Goal: Check status: Verify the current state of an ongoing process or item

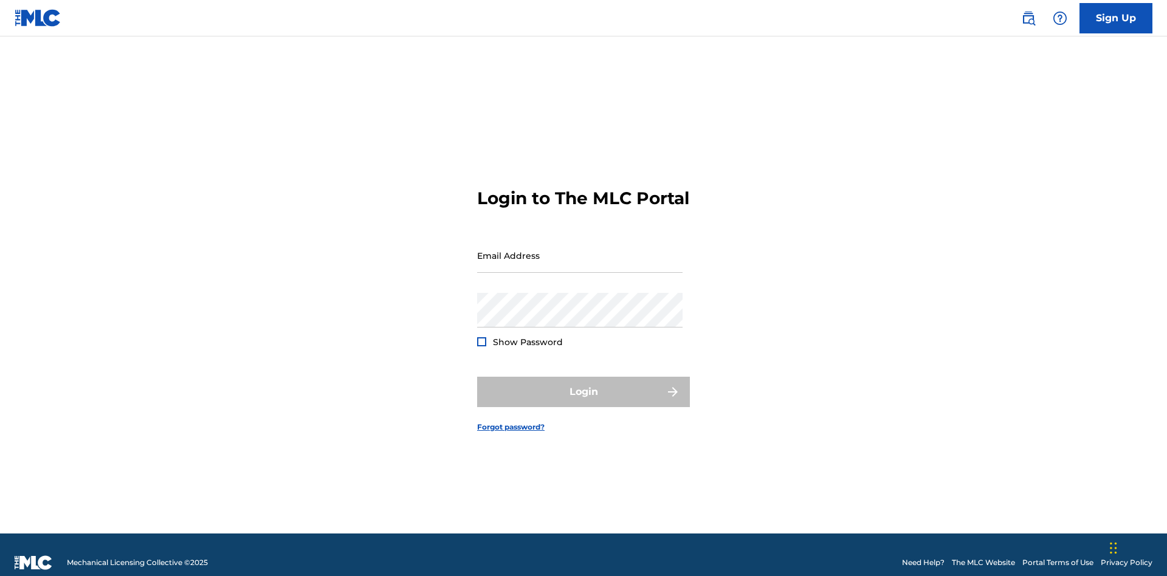
scroll to position [16, 0]
click at [580, 250] on input "Email Address" at bounding box center [579, 255] width 205 height 35
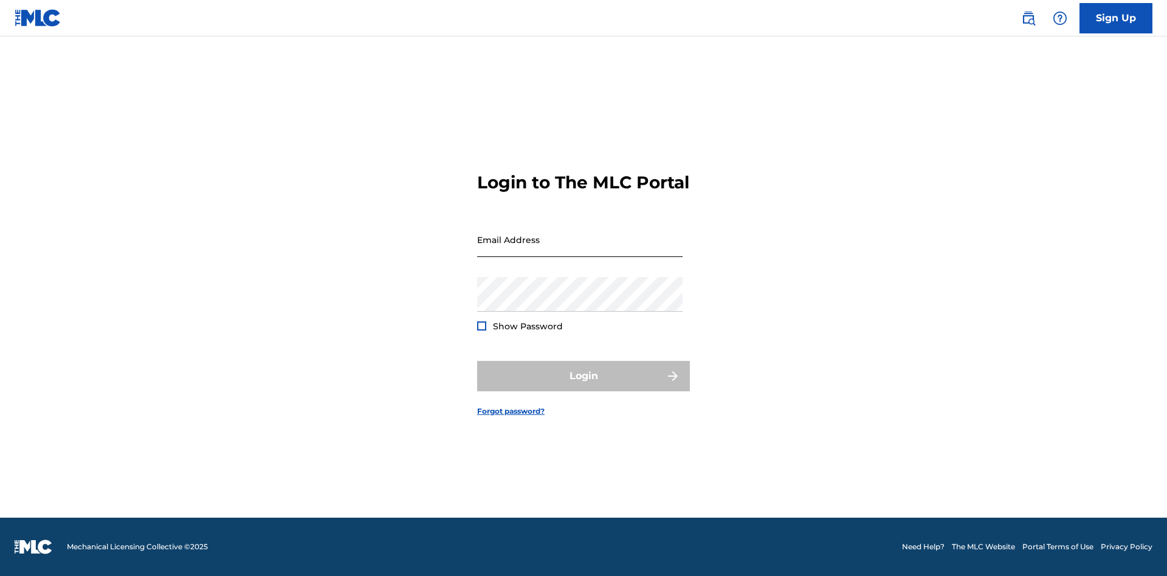
scroll to position [16, 0]
type input "[EMAIL_ADDRESS][DOMAIN_NAME]"
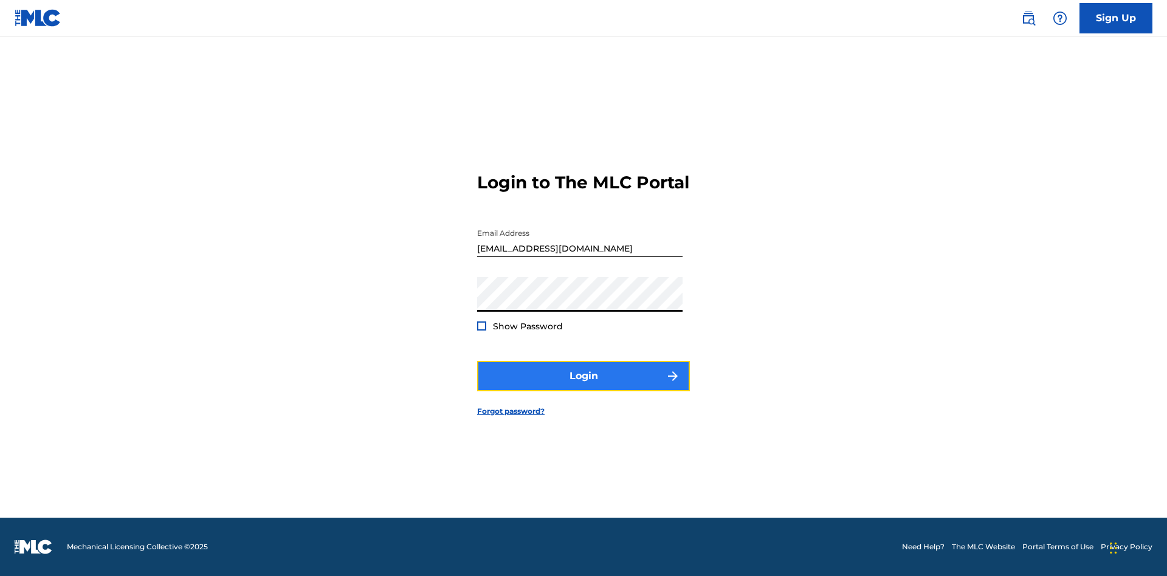
click at [583, 386] on button "Login" at bounding box center [583, 376] width 213 height 30
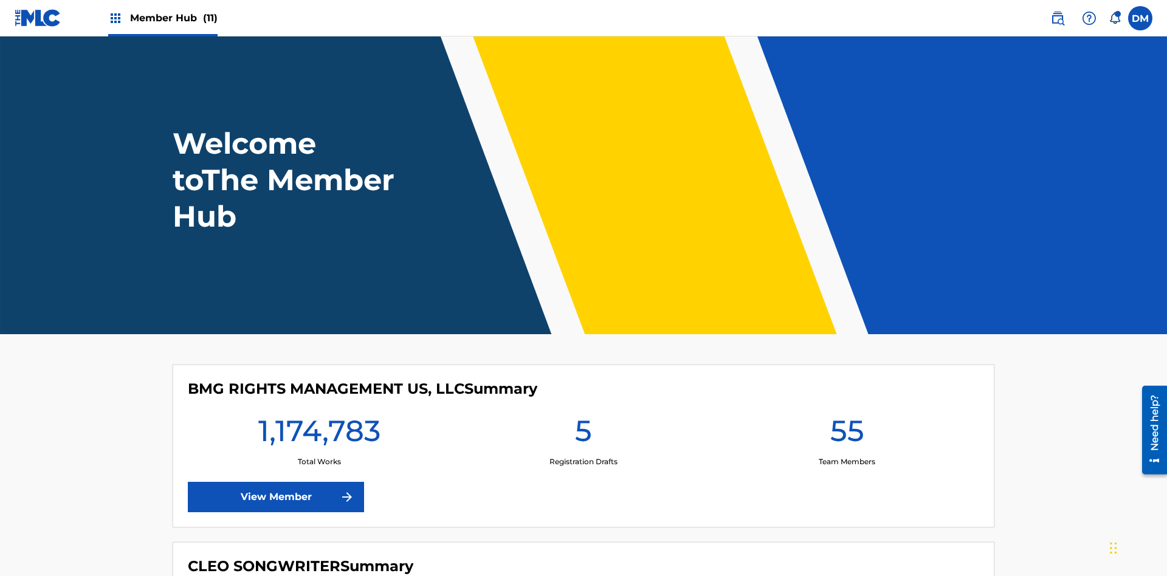
scroll to position [52, 0]
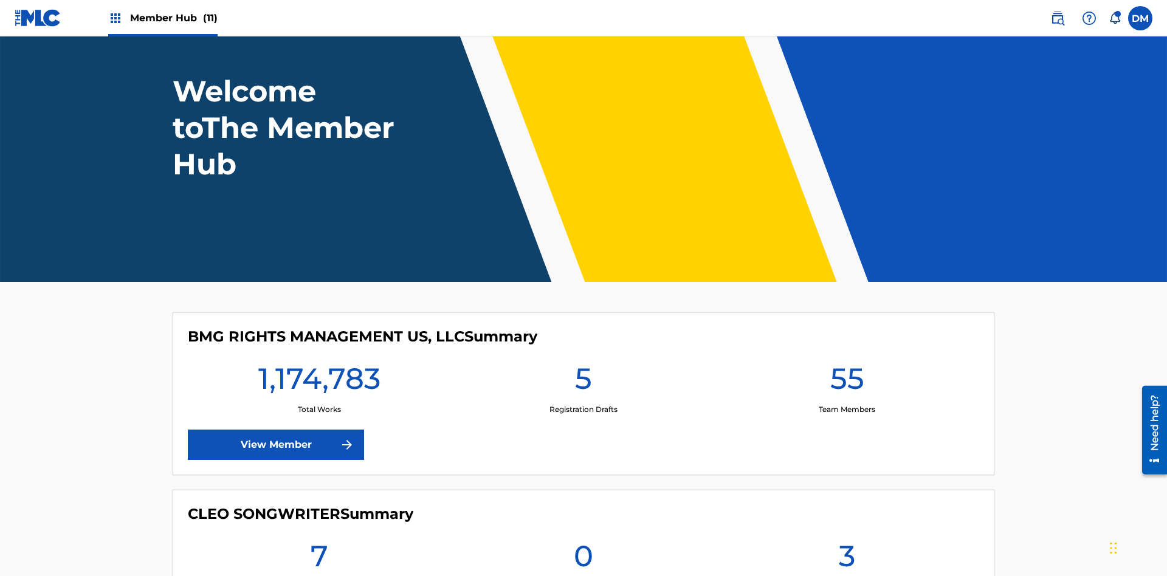
click at [173, 18] on span "Member Hub (11)" at bounding box center [173, 18] width 87 height 14
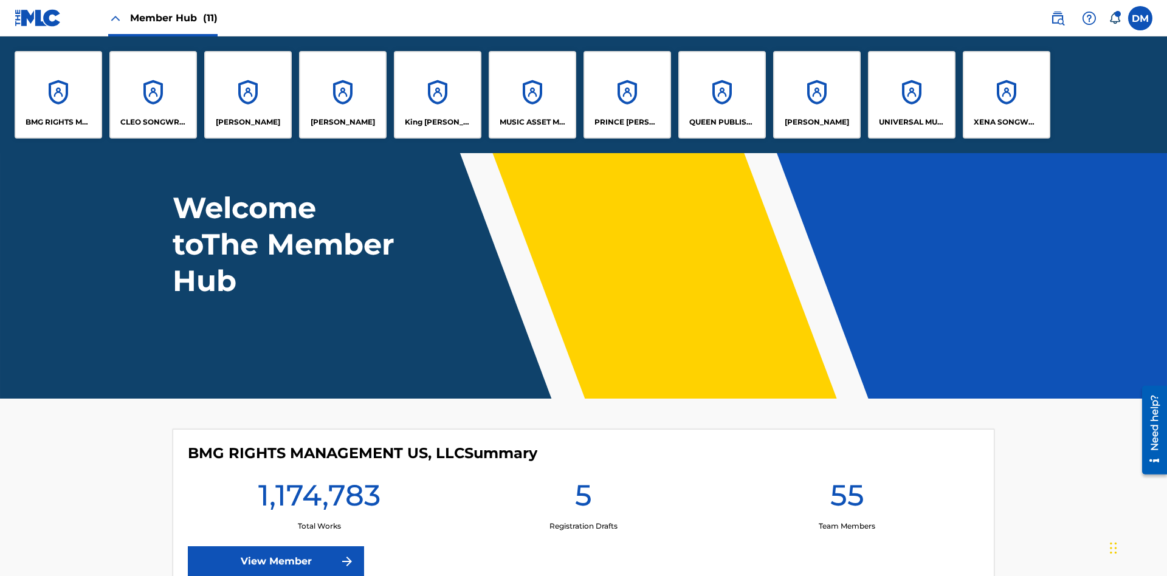
scroll to position [0, 0]
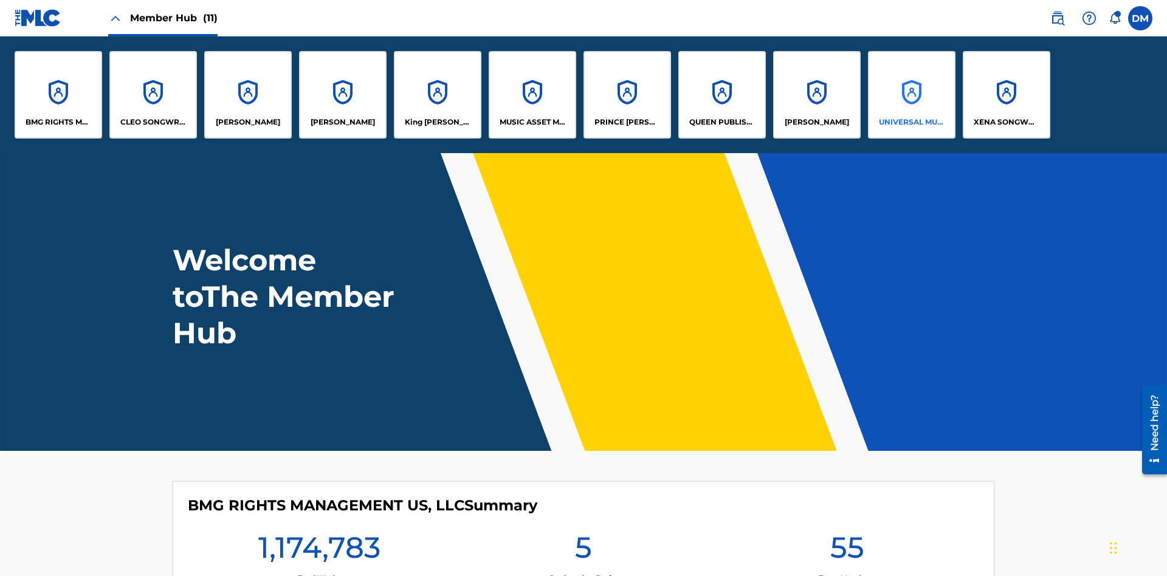
click at [911, 122] on p "UNIVERSAL MUSIC PUB GROUP" at bounding box center [912, 122] width 66 height 11
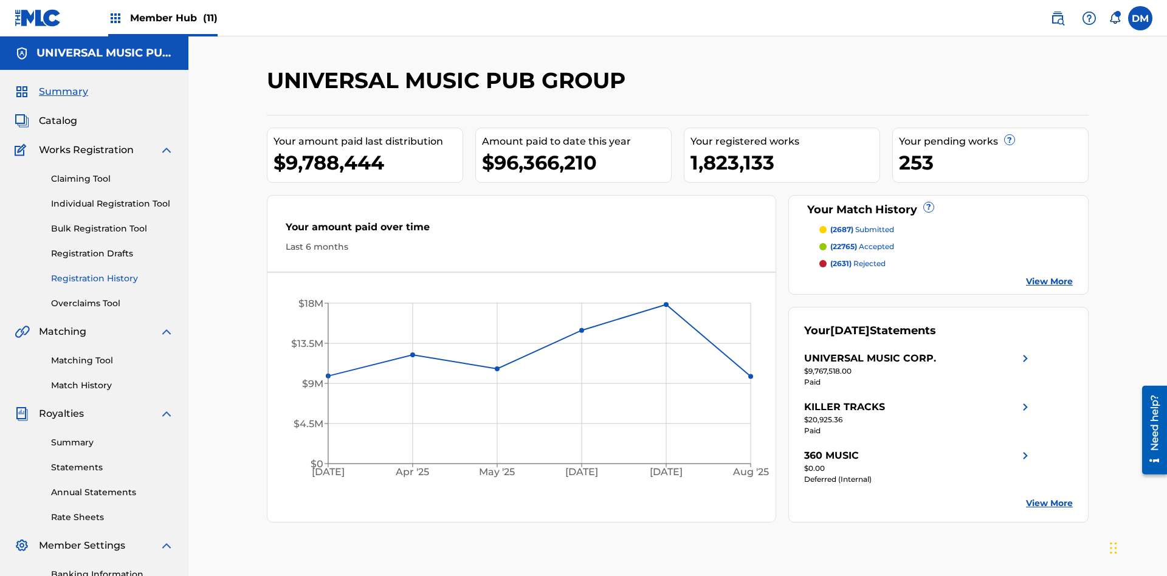
click at [112, 272] on link "Registration History" at bounding box center [112, 278] width 123 height 13
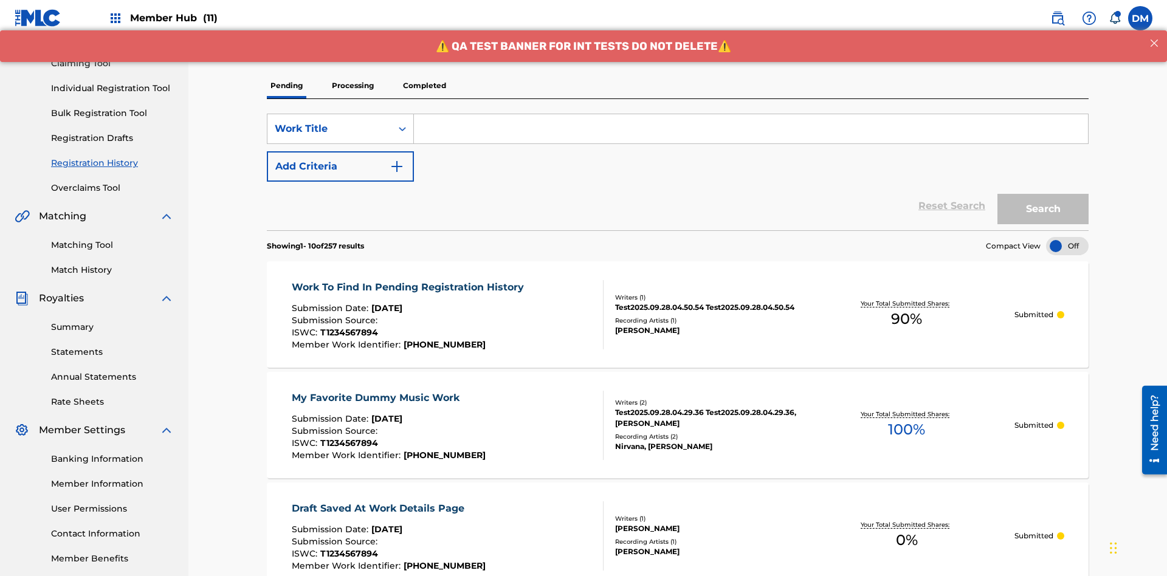
click at [352, 86] on p "Processing" at bounding box center [352, 86] width 49 height 26
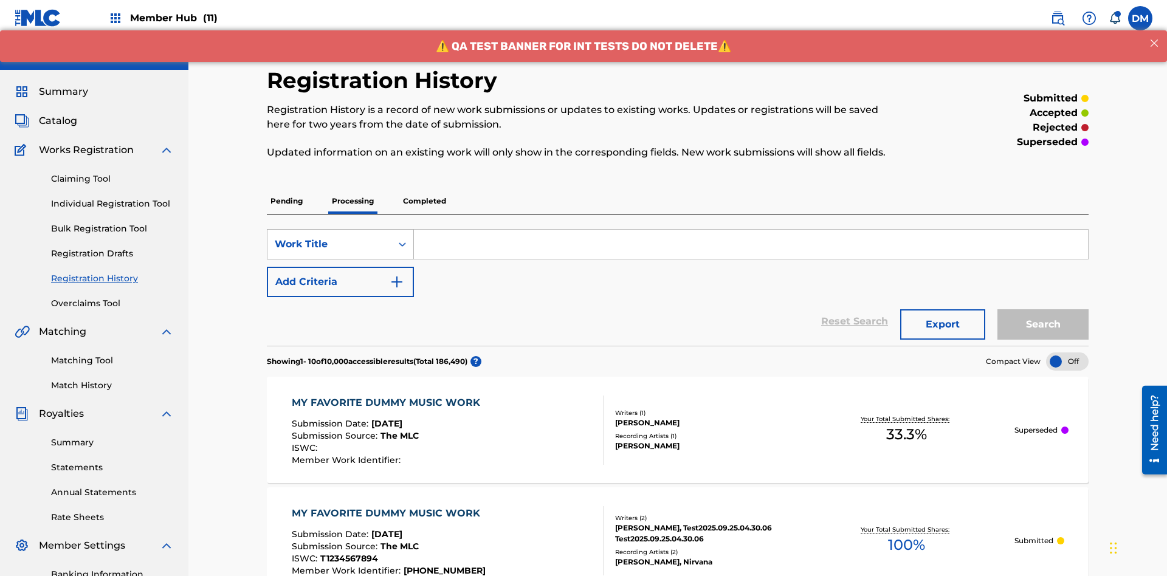
click at [329, 237] on div "Work Title" at bounding box center [329, 244] width 109 height 15
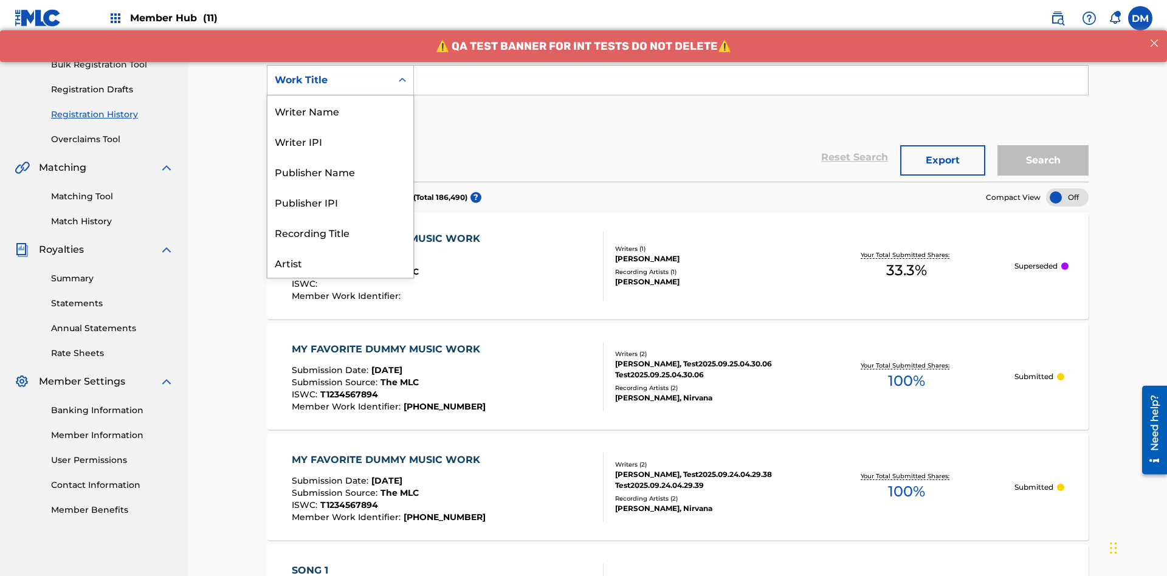
scroll to position [61, 0]
click at [340, 262] on div "Work Title" at bounding box center [340, 262] width 146 height 30
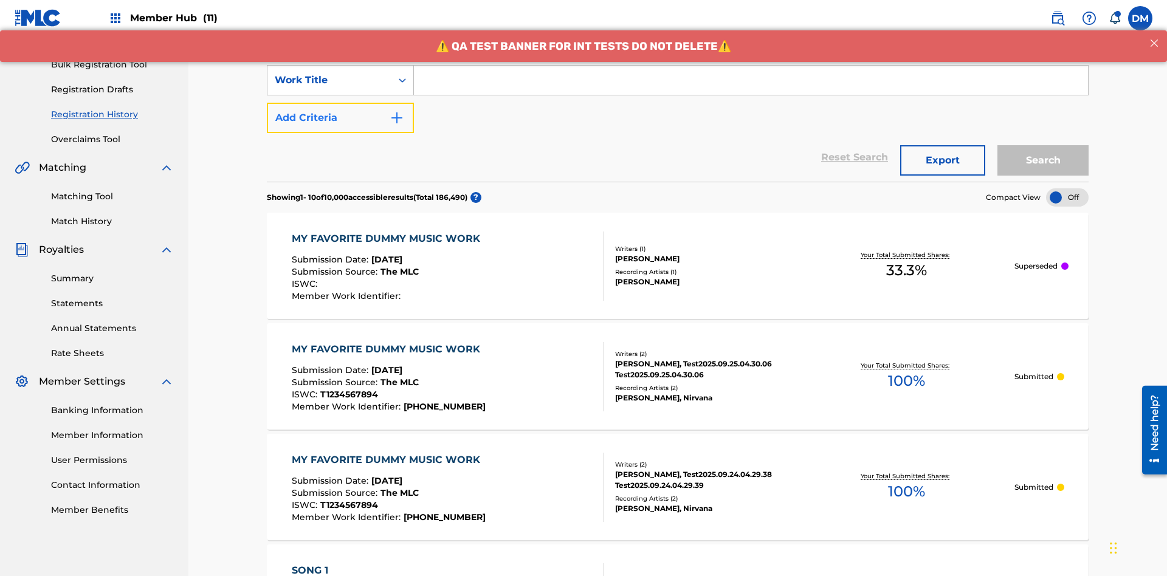
click at [340, 103] on button "Add Criteria" at bounding box center [340, 118] width 147 height 30
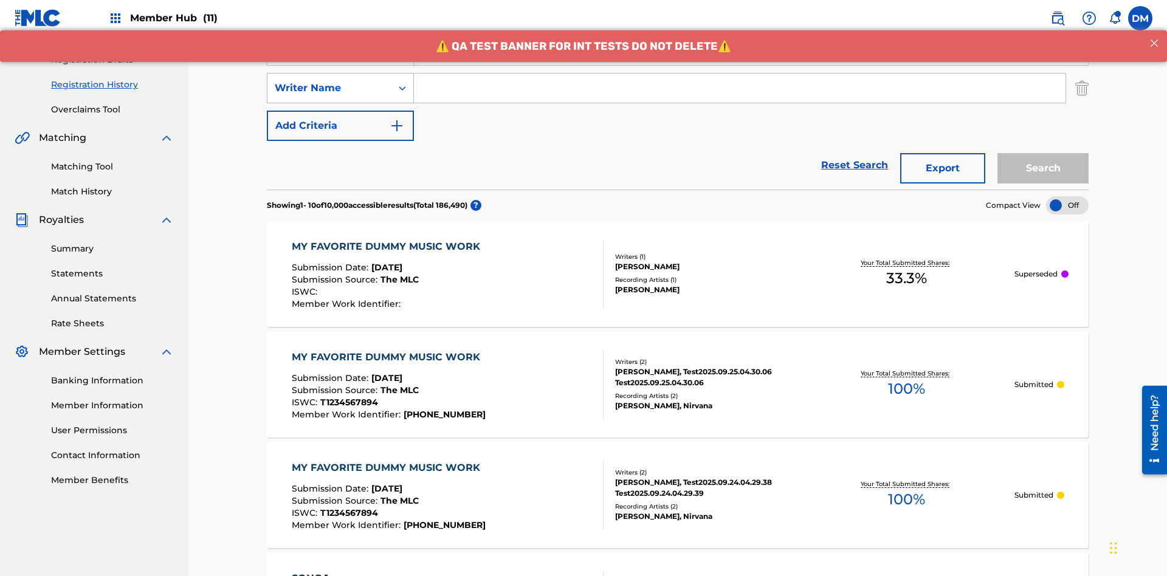
click at [329, 81] on div "Writer Name" at bounding box center [329, 88] width 109 height 15
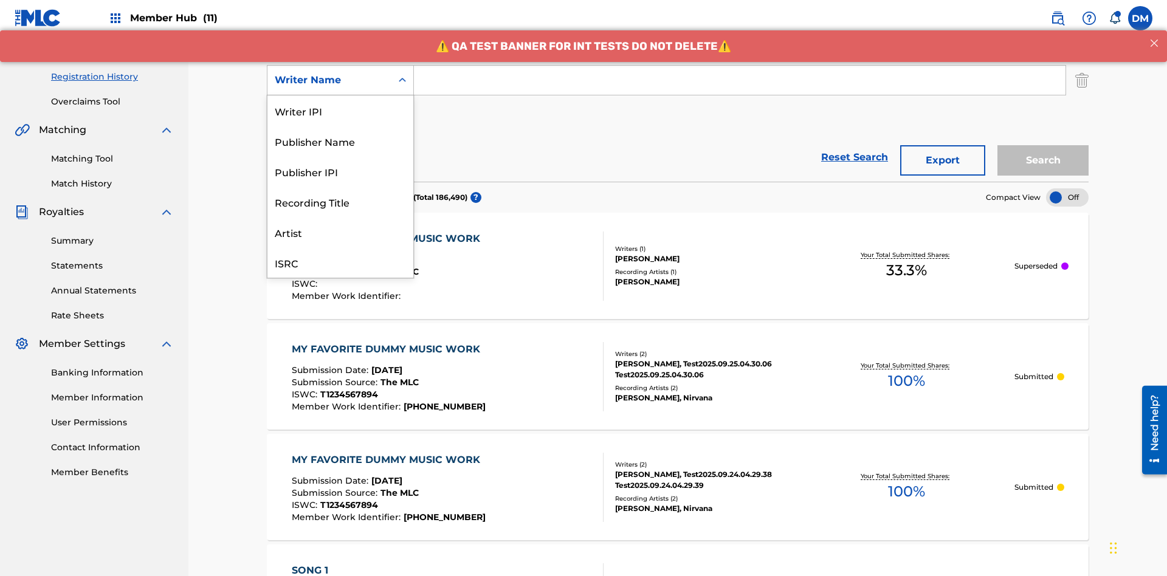
scroll to position [30, 0]
click at [340, 171] on div "Recording Title" at bounding box center [340, 171] width 146 height 30
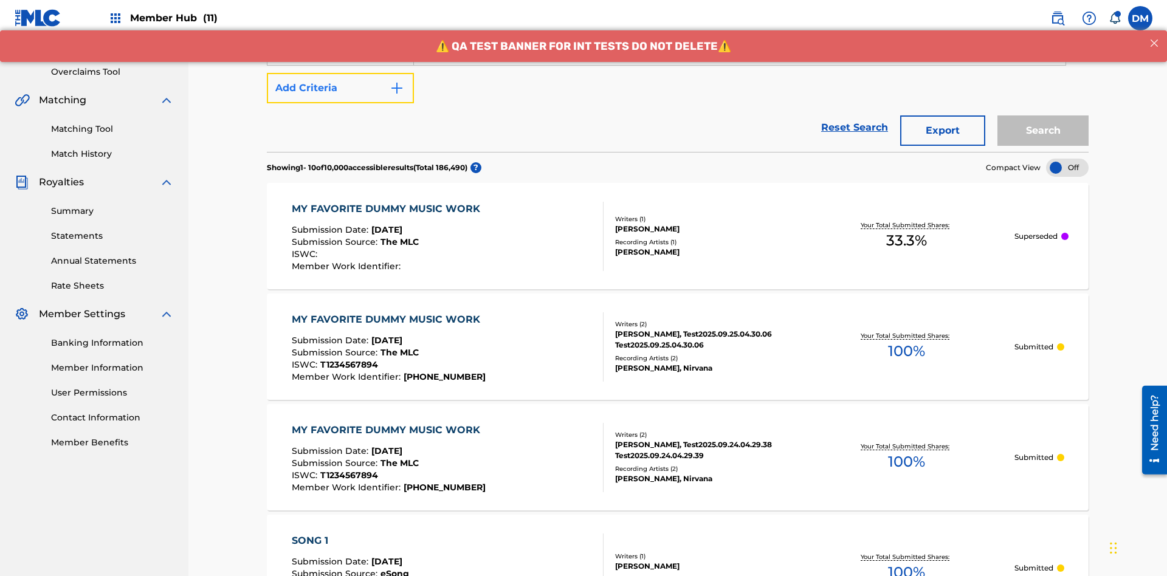
click at [340, 88] on button "Add Criteria" at bounding box center [340, 88] width 147 height 30
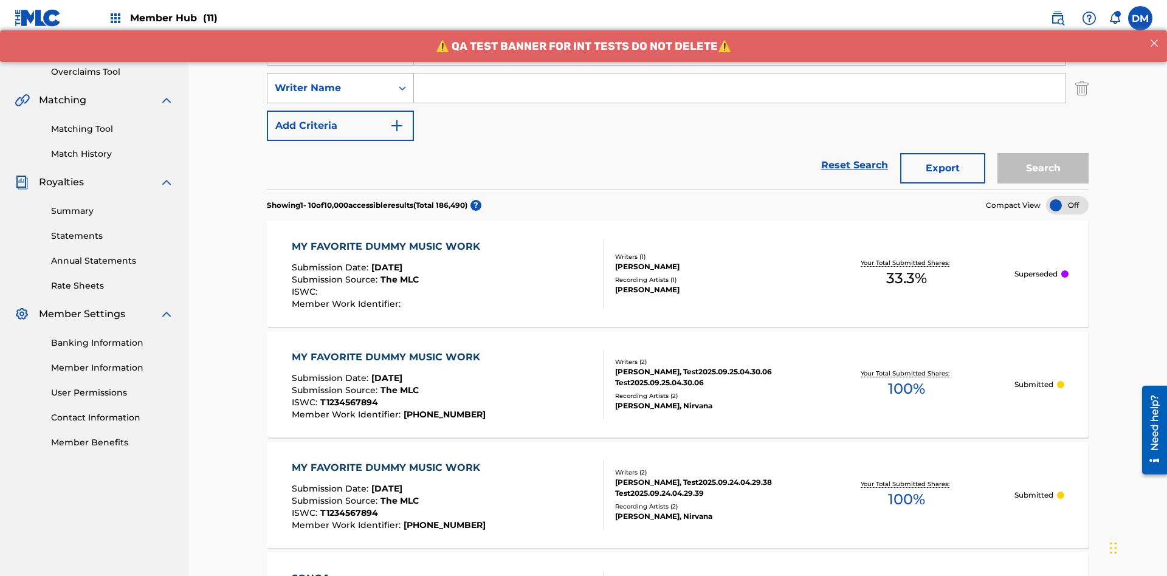
click at [329, 81] on div "Writer Name" at bounding box center [329, 88] width 109 height 15
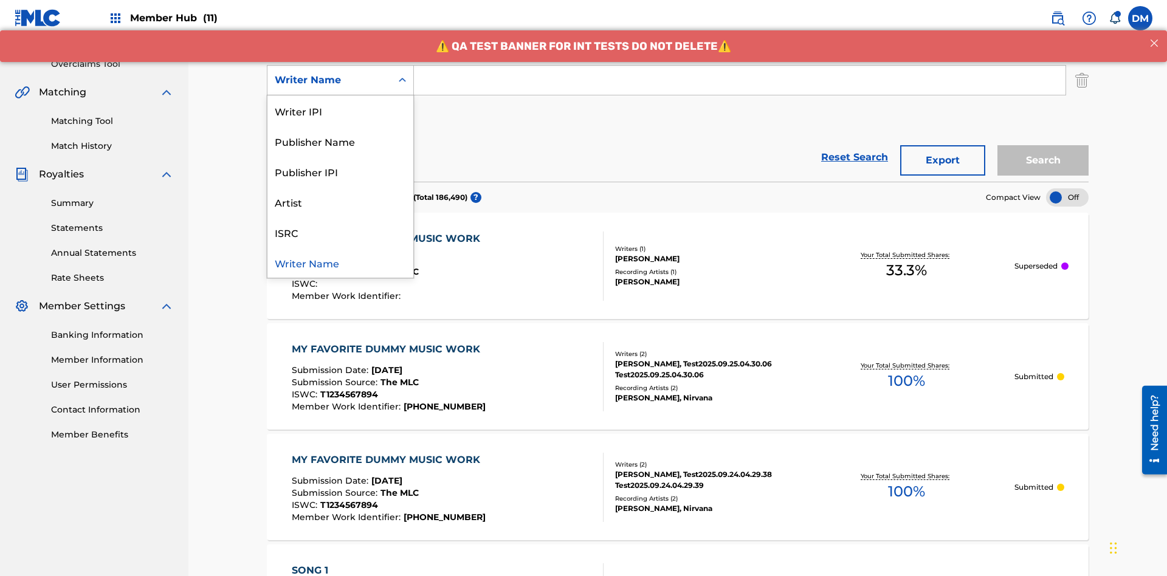
click at [340, 232] on div "ISRC" at bounding box center [340, 232] width 146 height 30
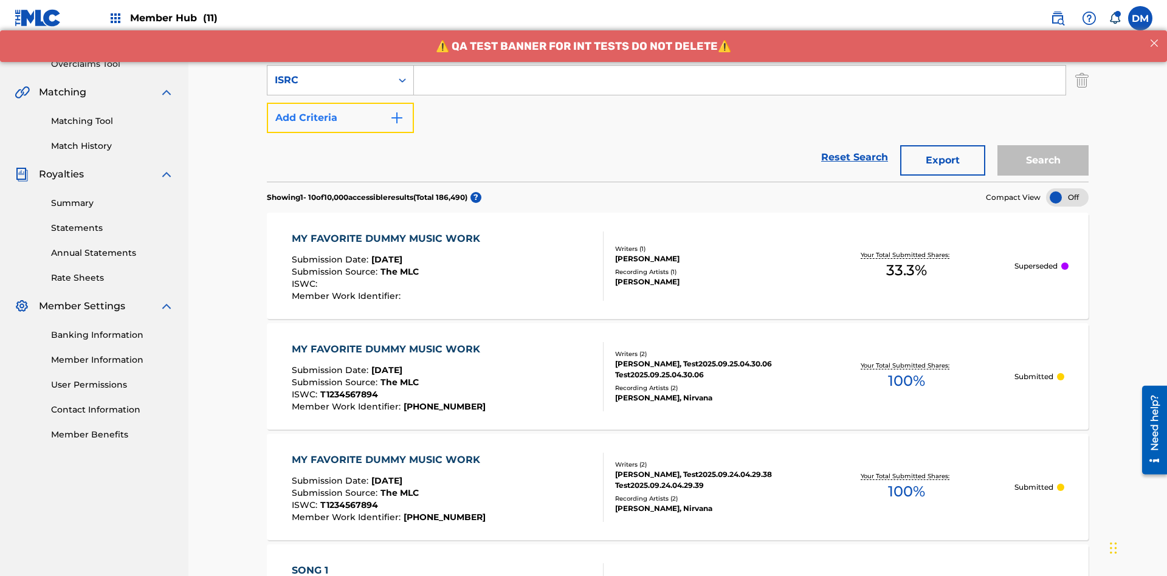
click at [340, 103] on button "Add Criteria" at bounding box center [340, 118] width 147 height 30
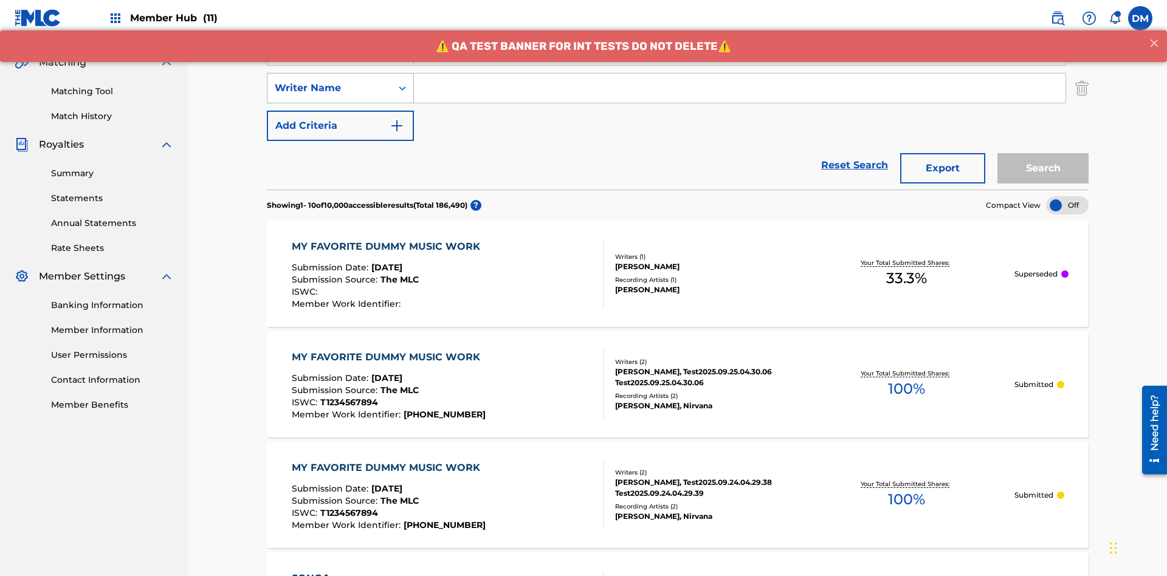
click at [329, 81] on div "Writer Name" at bounding box center [329, 88] width 109 height 15
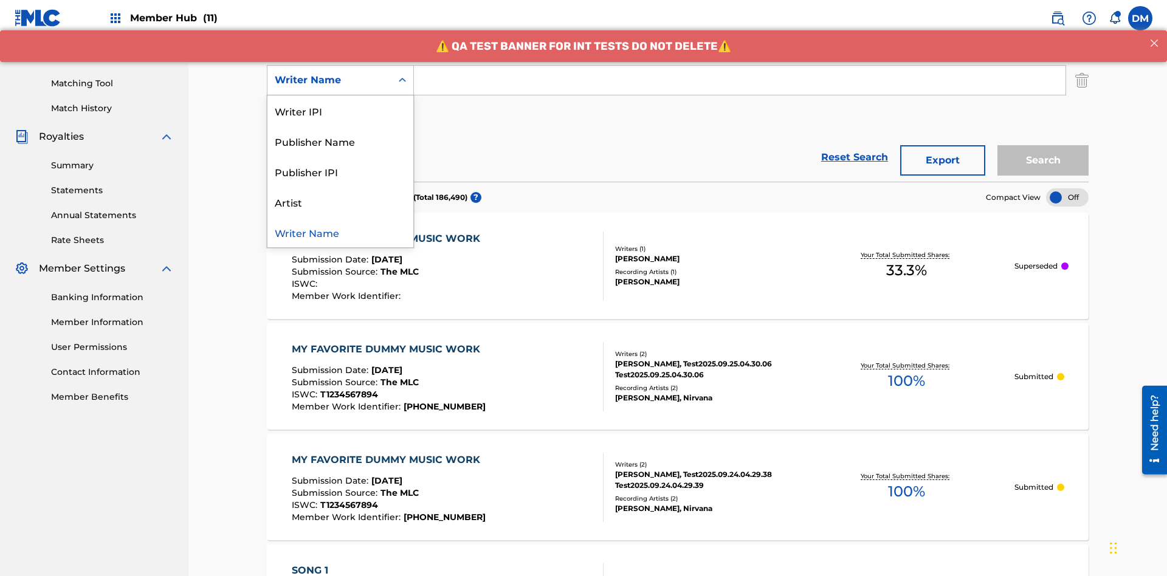
click at [340, 171] on div "Publisher IPI" at bounding box center [340, 171] width 146 height 30
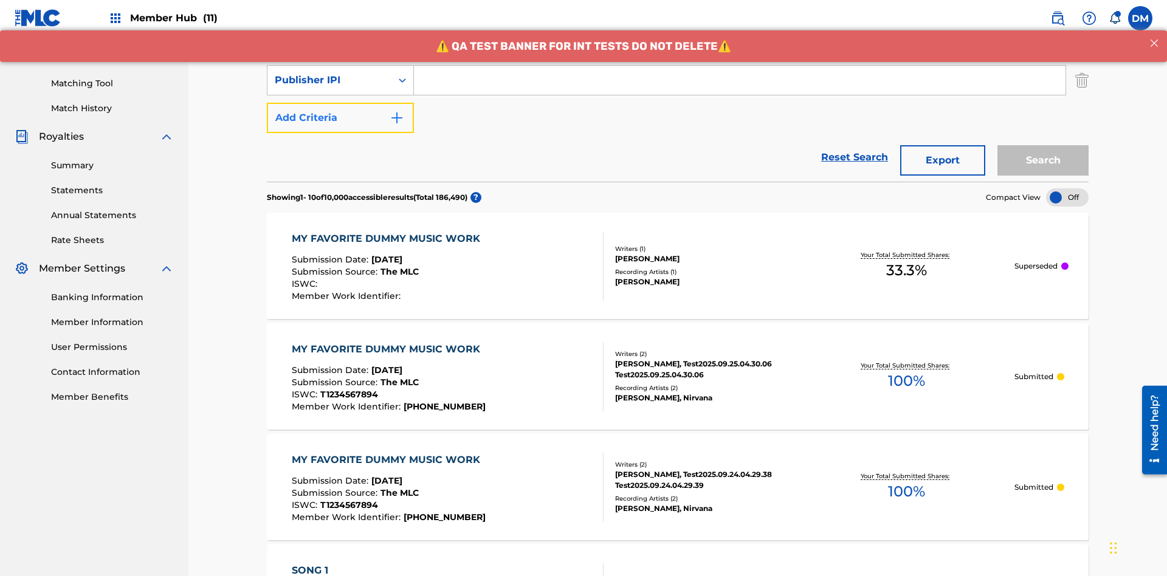
click at [340, 103] on button "Add Criteria" at bounding box center [340, 118] width 147 height 30
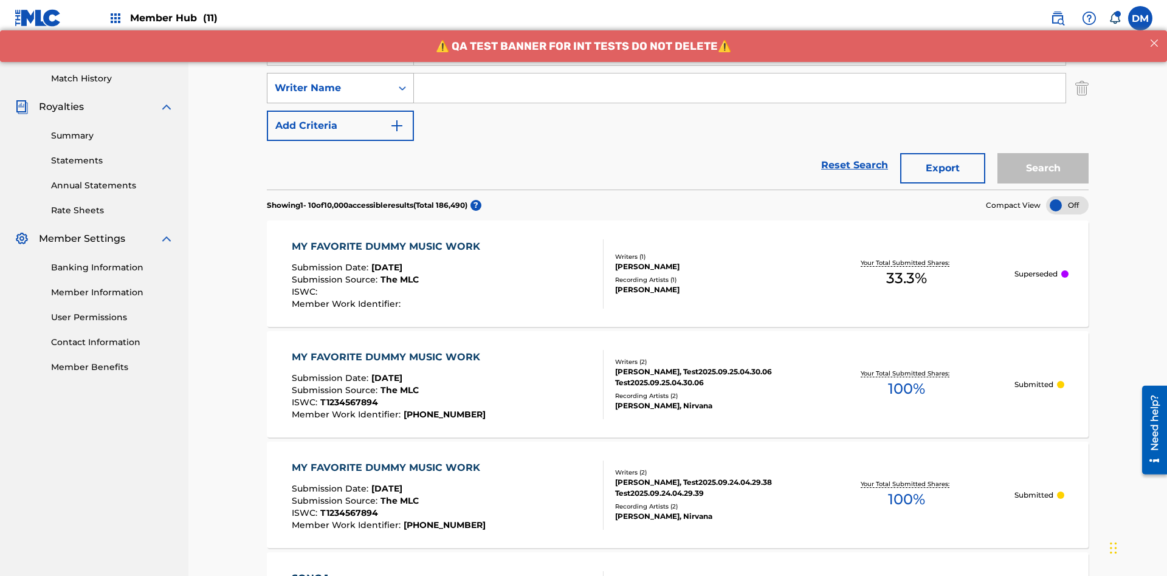
click at [329, 81] on div "Writer Name" at bounding box center [329, 88] width 109 height 15
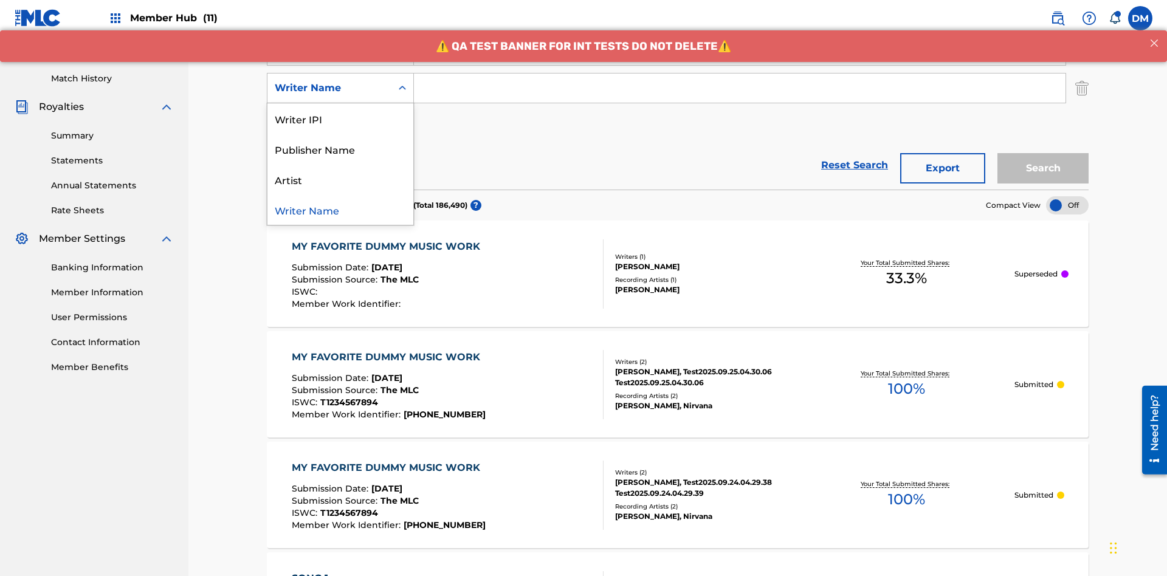
scroll to position [315, 0]
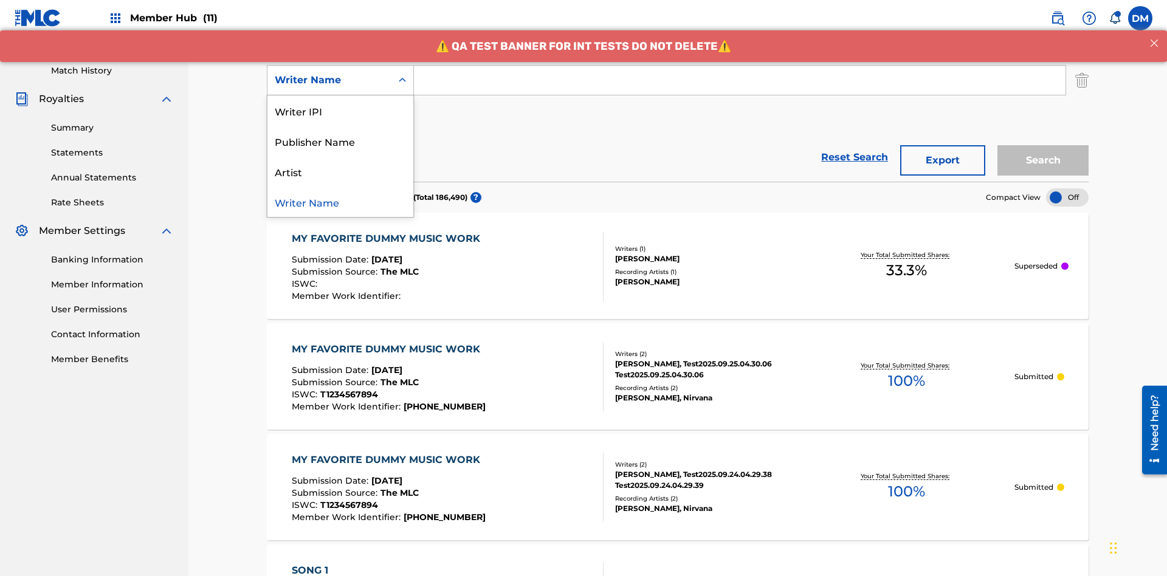
click at [340, 171] on div "Artist" at bounding box center [340, 171] width 146 height 30
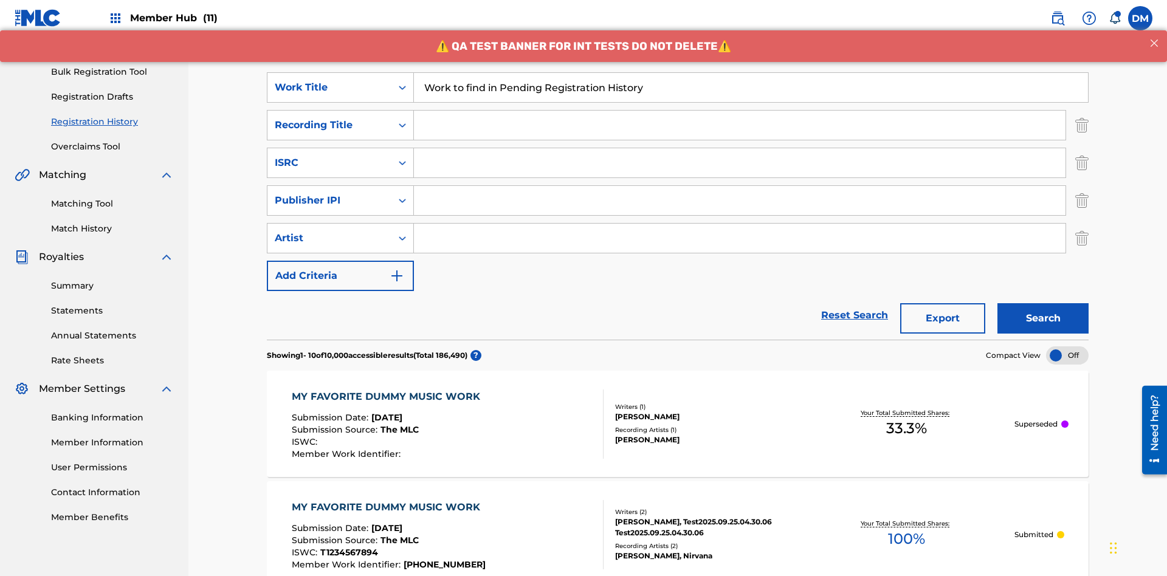
type input "Work to find in Pending Registration History"
click at [739, 111] on input "Search Form" at bounding box center [739, 125] width 651 height 29
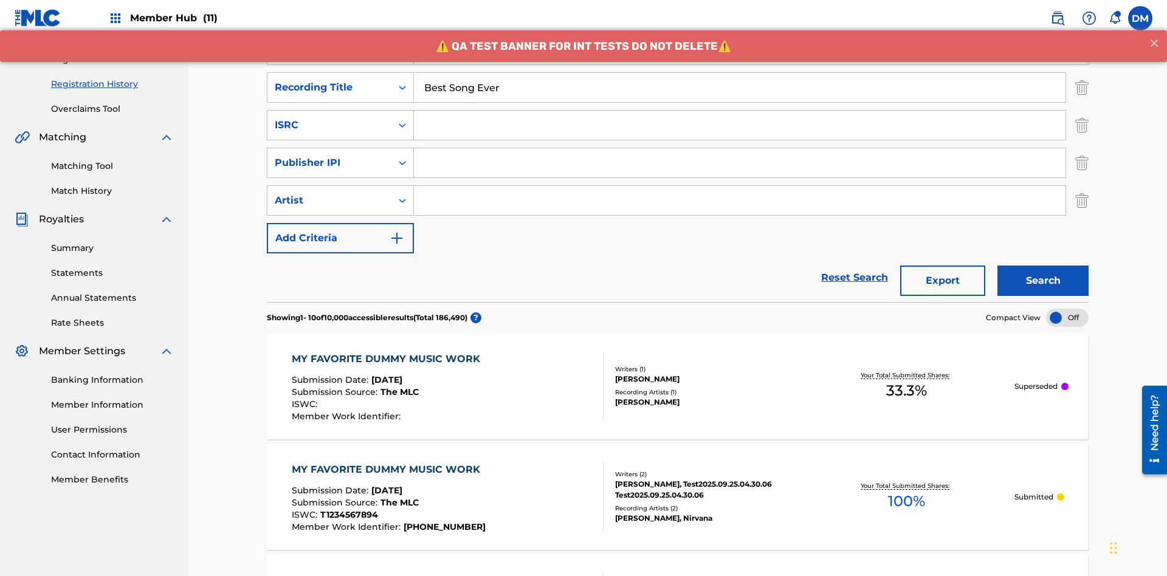
type input "Best Song Ever"
click at [739, 111] on input "Search Form" at bounding box center [739, 125] width 651 height 29
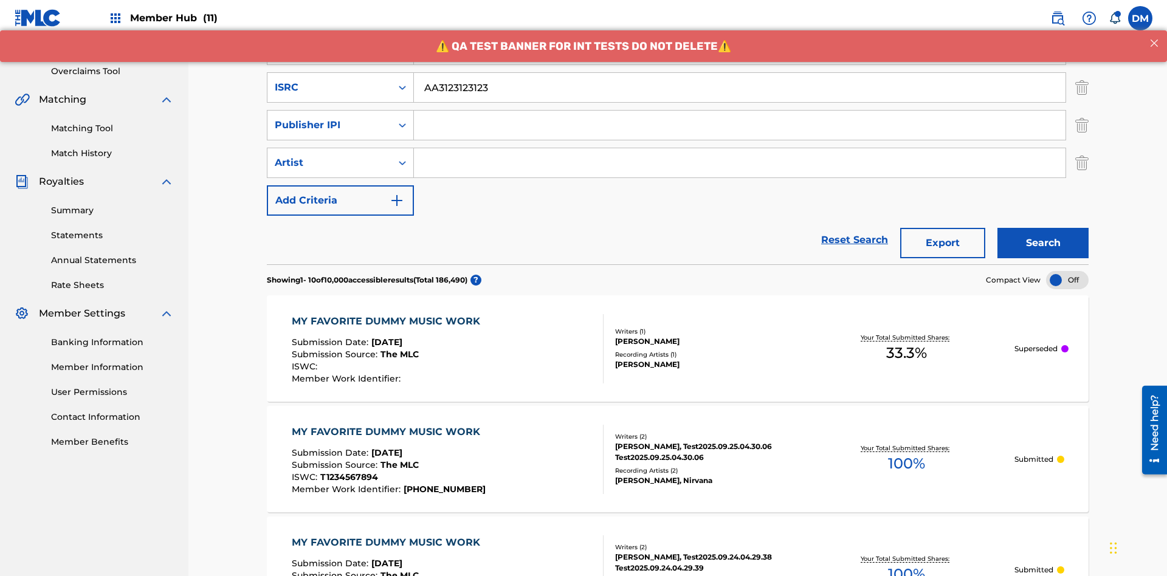
type input "AA3123123123"
click at [739, 111] on input "Search Form" at bounding box center [739, 125] width 651 height 29
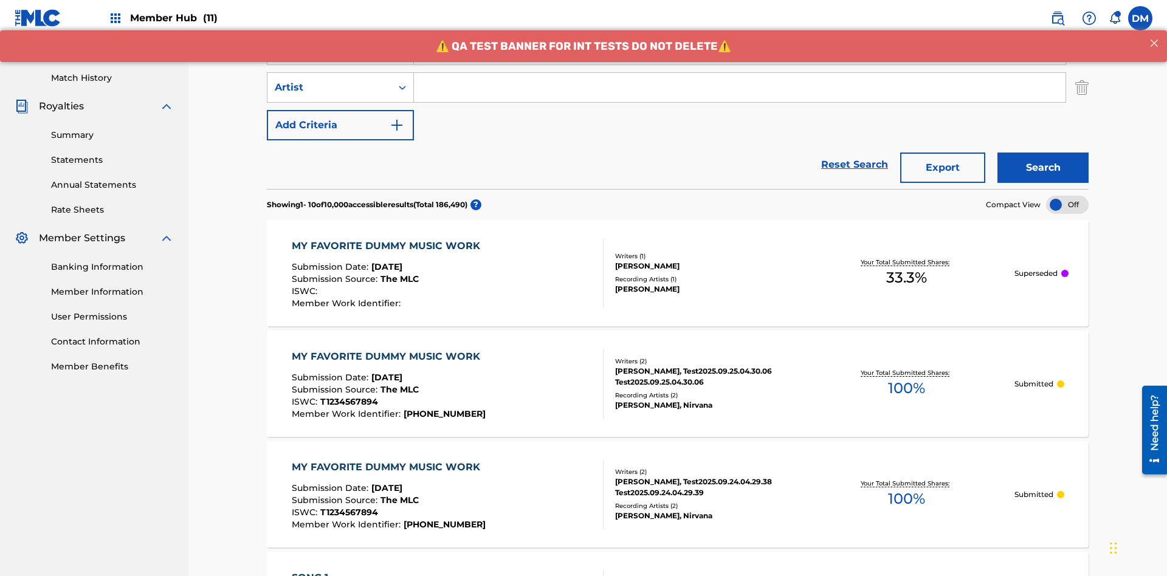
type input "00595839777"
click at [739, 87] on input "Search Form" at bounding box center [739, 87] width 651 height 29
type input "[PERSON_NAME]"
click at [1043, 153] on button "Search" at bounding box center [1042, 168] width 91 height 30
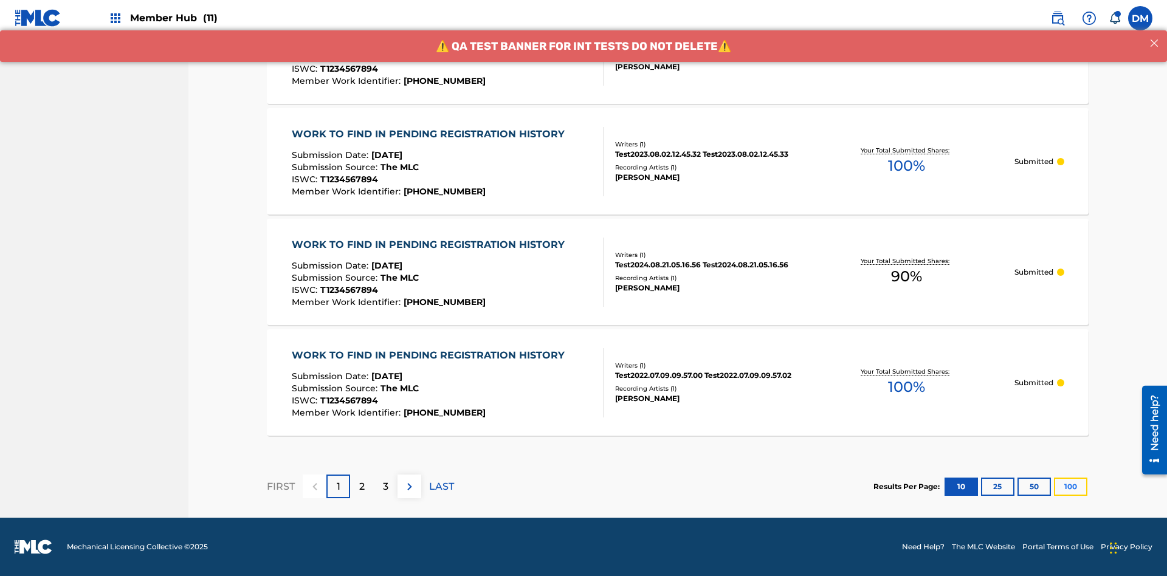
click at [1054, 486] on button "100" at bounding box center [1070, 487] width 33 height 18
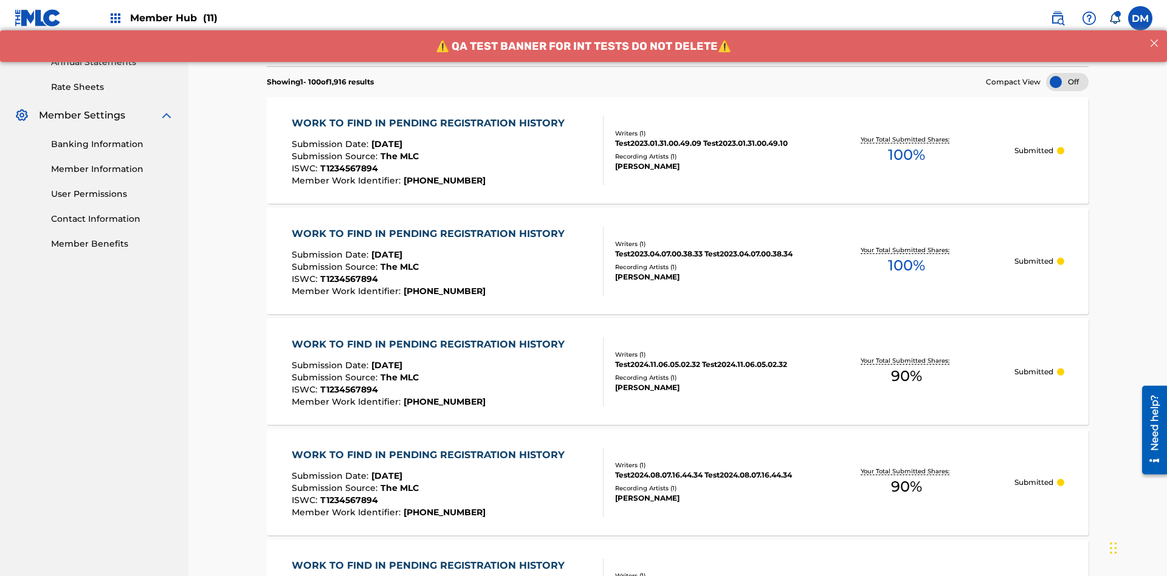
scroll to position [722, 0]
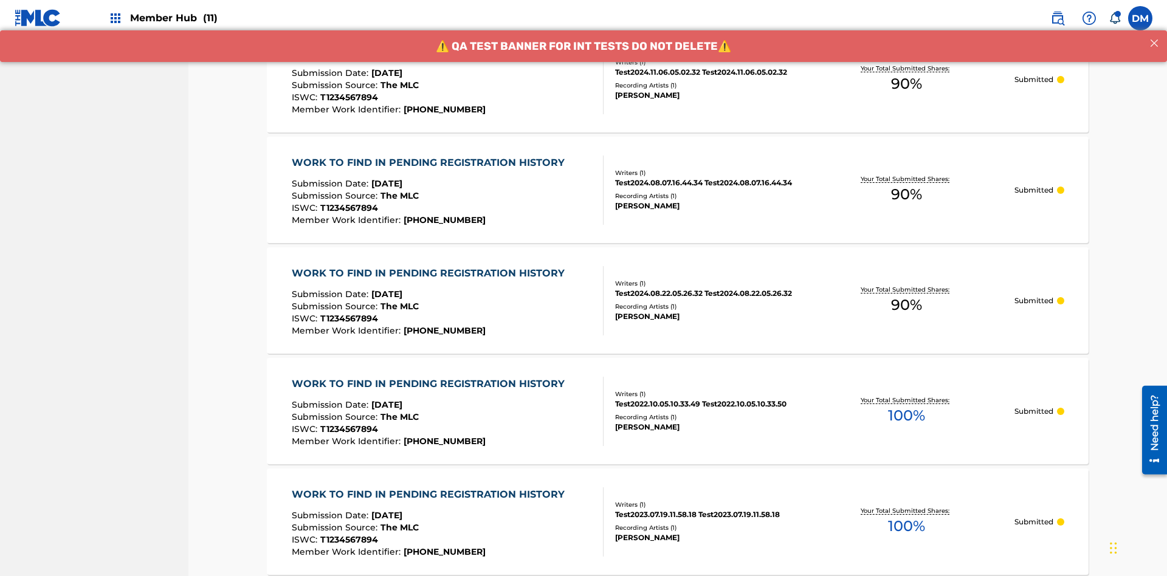
click at [906, 84] on span "90 %" at bounding box center [906, 84] width 31 height 22
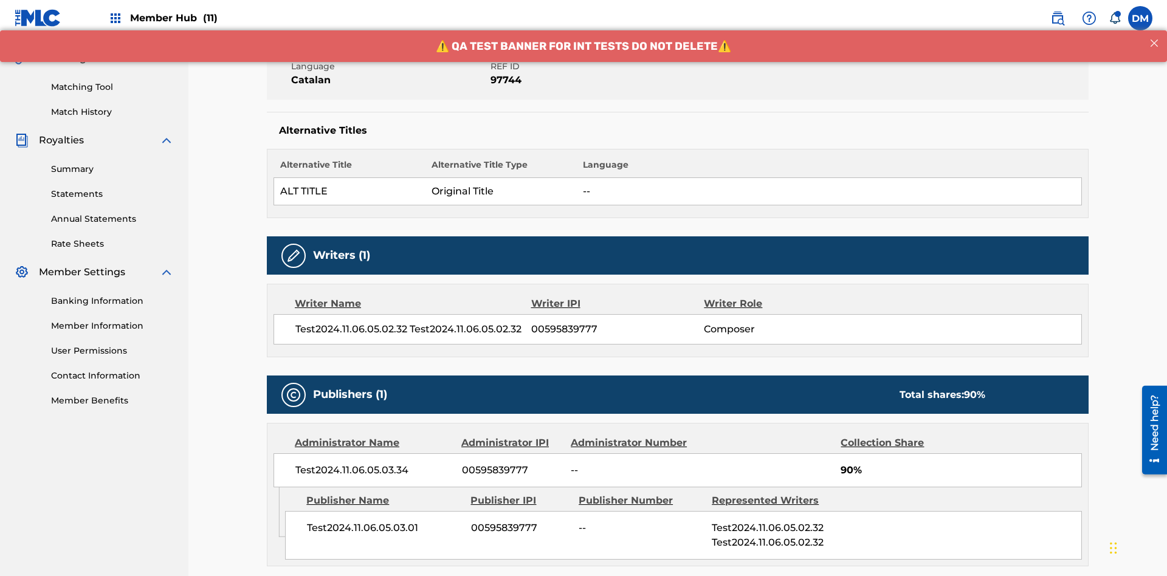
scroll to position [506, 0]
